Goal: Transaction & Acquisition: Obtain resource

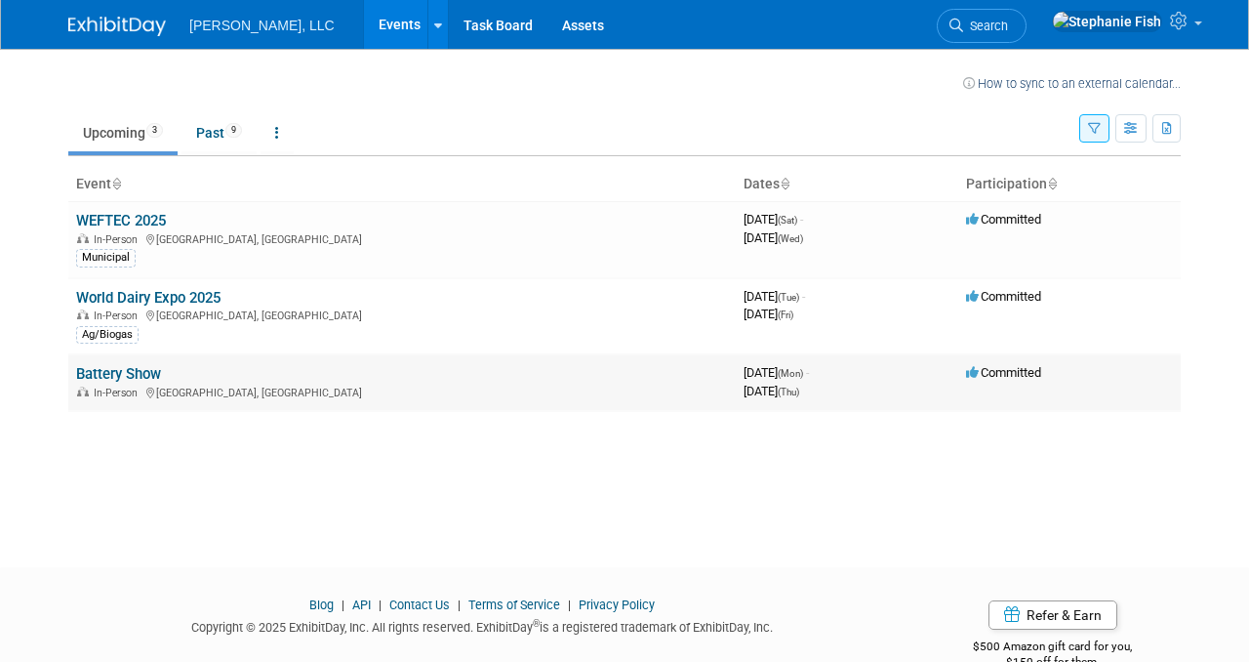
click at [130, 384] on div "In-Person [GEOGRAPHIC_DATA], [GEOGRAPHIC_DATA]" at bounding box center [402, 392] width 652 height 16
click at [126, 369] on link "Battery Show" at bounding box center [118, 374] width 85 height 18
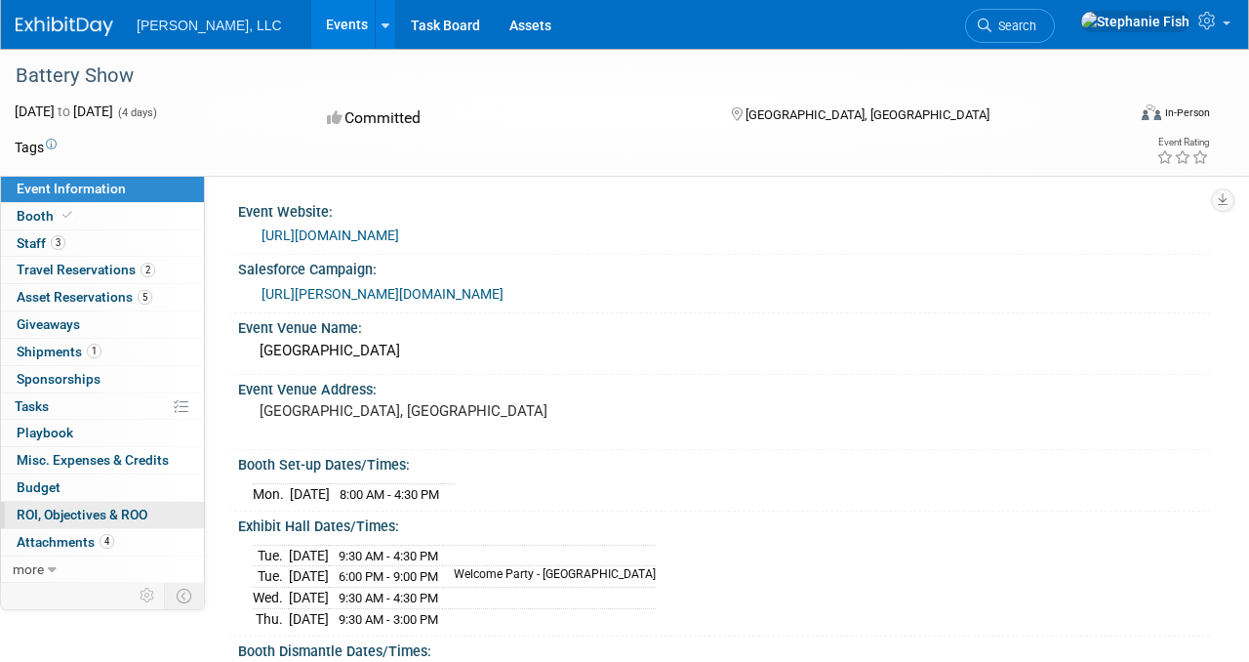
drag, startPoint x: 85, startPoint y: 539, endPoint x: 176, endPoint y: 503, distance: 97.7
click at [85, 539] on span "Attachments 4" at bounding box center [66, 542] width 98 height 16
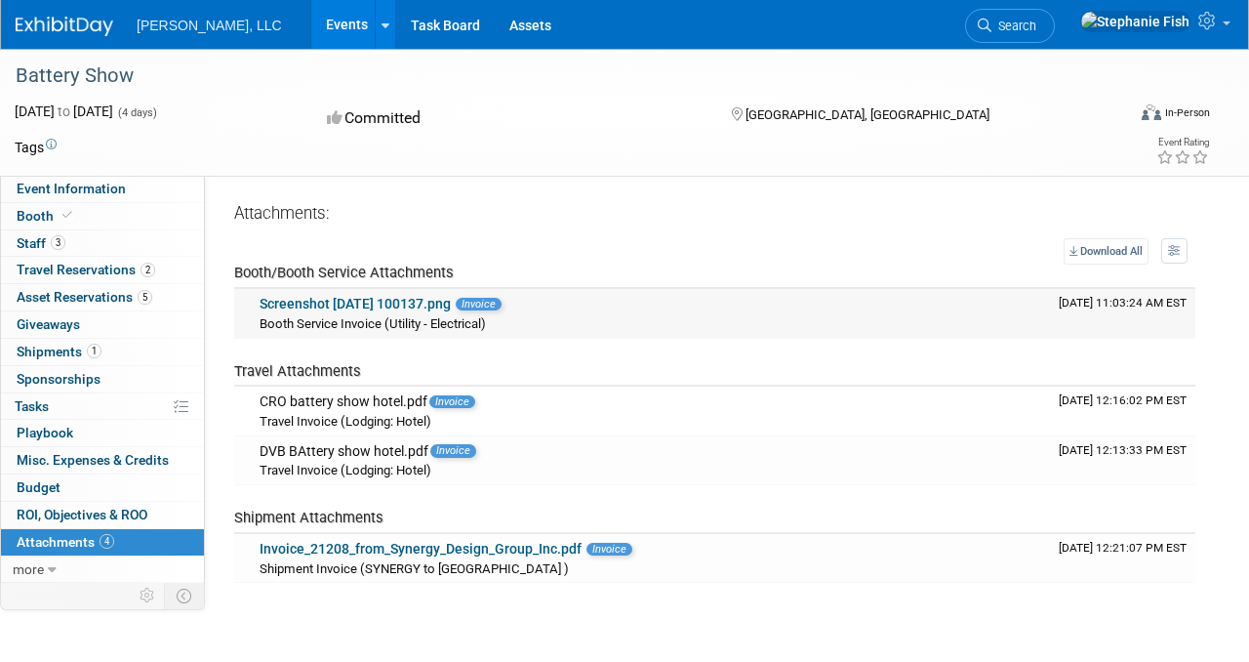
click at [370, 304] on link "Screenshot [DATE] 100137.png" at bounding box center [355, 304] width 191 height 16
click at [388, 302] on link "Screenshot [DATE] 100137.png" at bounding box center [355, 304] width 191 height 16
